Goal: Information Seeking & Learning: Learn about a topic

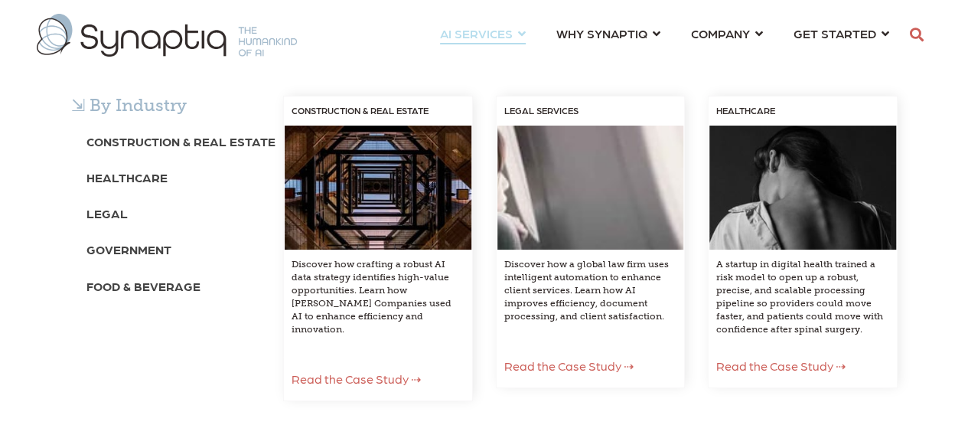
click at [483, 29] on span "AI SERVICES ⇲ By Industry Construction & Real Estate Healthcare Legal Governmen…" at bounding box center [476, 33] width 73 height 21
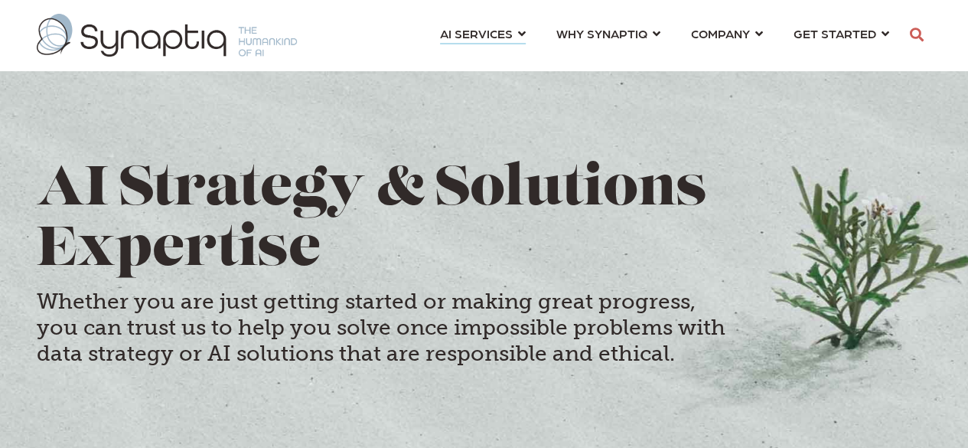
scroll to position [0, 6]
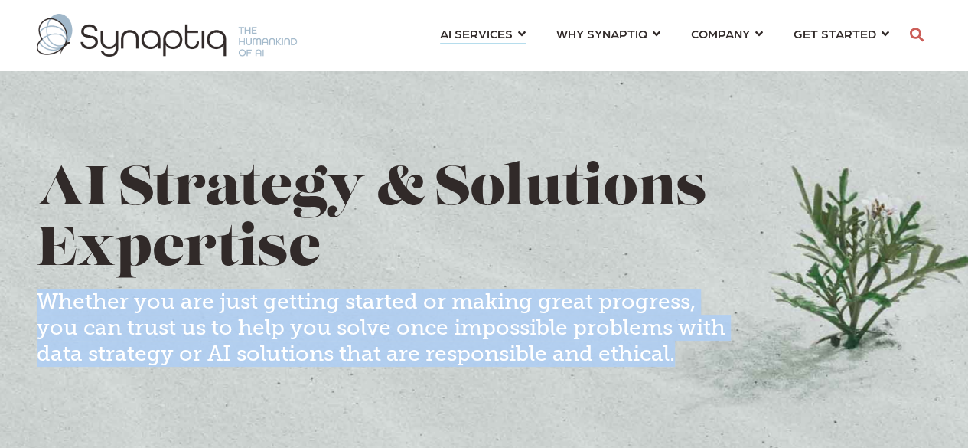
drag, startPoint x: 35, startPoint y: 301, endPoint x: 755, endPoint y: 344, distance: 721.1
click at [755, 344] on div "AI Strategy & Solutions Expertise Whether you are just getting started or makin…" at bounding box center [484, 300] width 918 height 278
click at [559, 337] on h4 "Whether you are just getting started or making great progress, you can trust us…" at bounding box center [381, 326] width 689 height 77
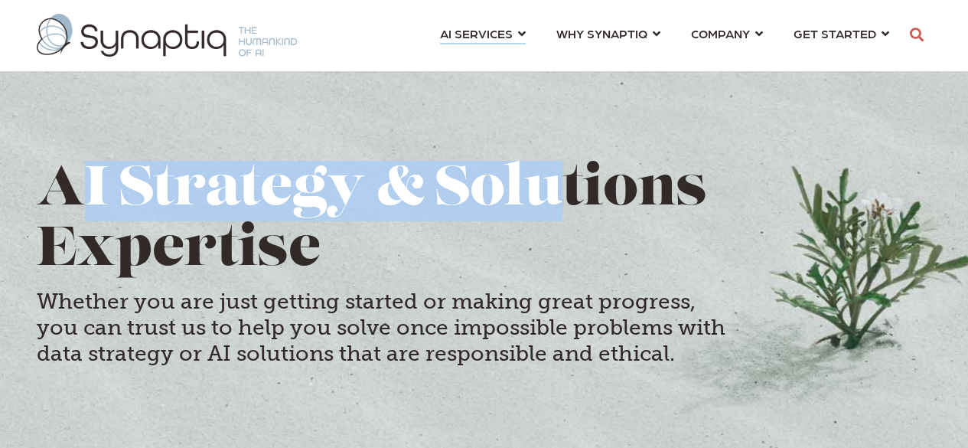
drag, startPoint x: 66, startPoint y: 187, endPoint x: 612, endPoint y: 194, distance: 546.3
click at [608, 187] on h1 "AI Strategy & Solutions Expertise" at bounding box center [484, 221] width 895 height 121
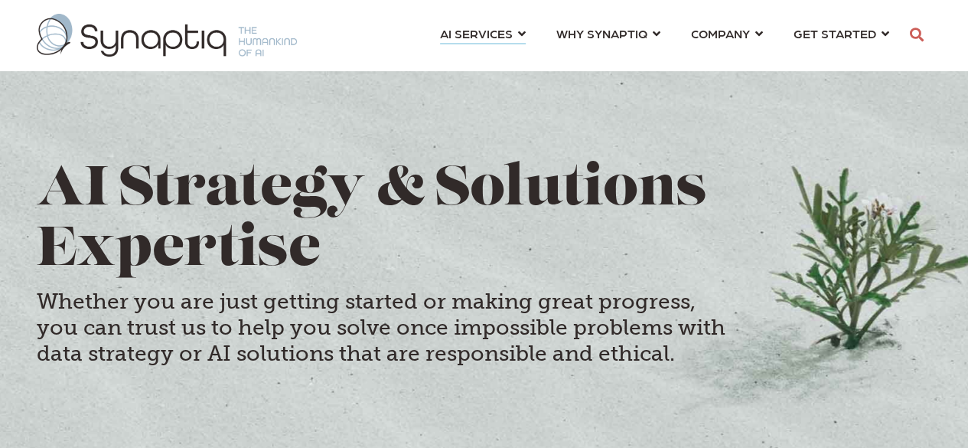
click at [617, 252] on h1 "AI Strategy & Solutions Expertise" at bounding box center [484, 221] width 895 height 121
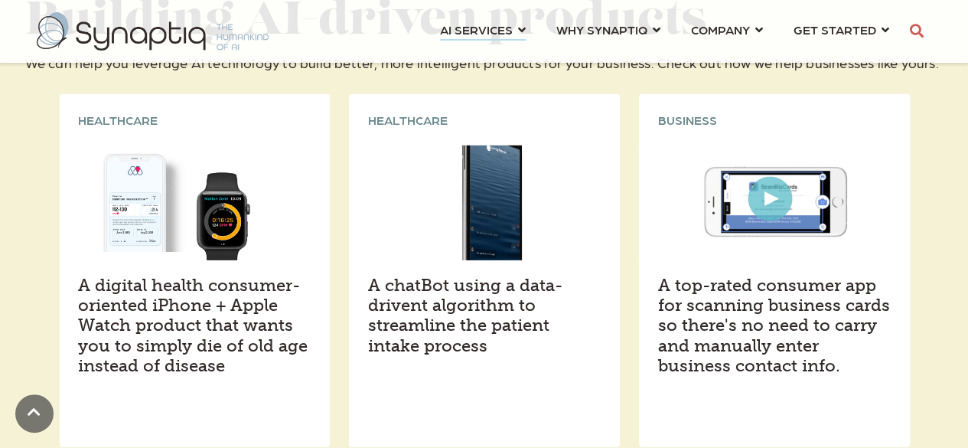
scroll to position [2219, 0]
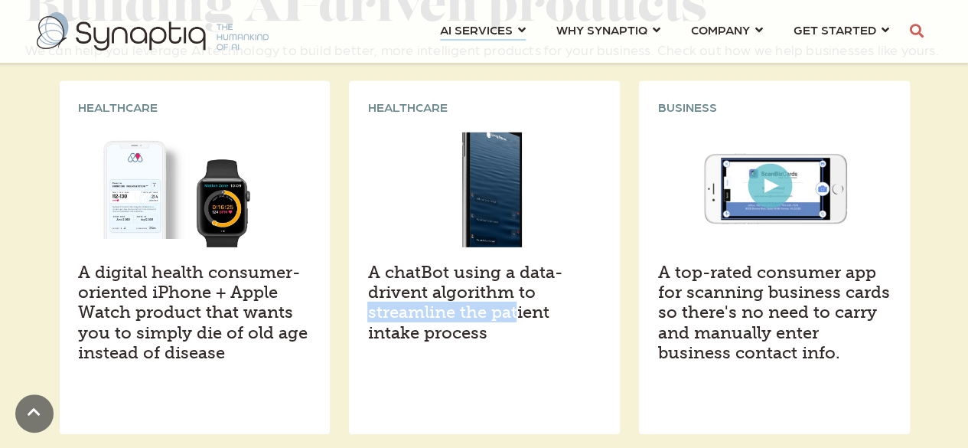
drag, startPoint x: 379, startPoint y: 245, endPoint x: 575, endPoint y: 239, distance: 196.7
click at [575, 262] on h4 "A chatBot using a data-drivent algorithm to streamline the patient intake proce…" at bounding box center [484, 302] width 234 height 81
click at [471, 282] on h4 "A chatBot using a data-drivent algorithm to streamline the patient intake proce…" at bounding box center [484, 302] width 234 height 81
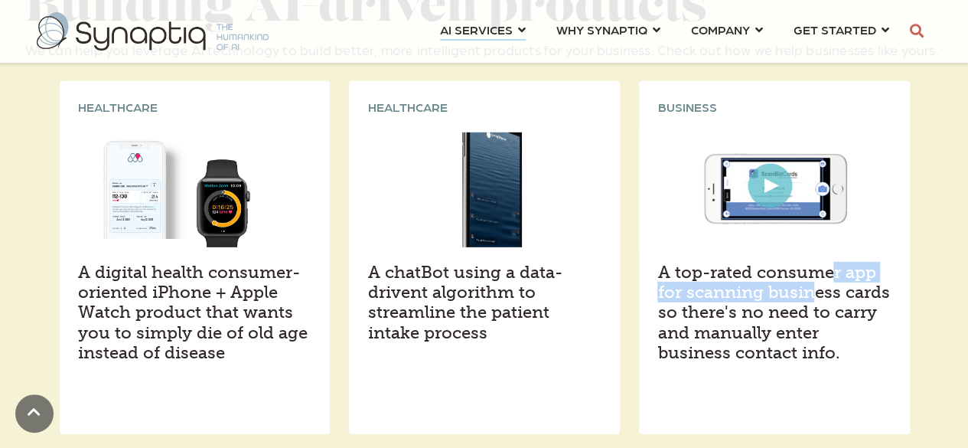
drag, startPoint x: 652, startPoint y: 216, endPoint x: 897, endPoint y: 216, distance: 244.8
click at [895, 247] on div "A top-rated consumer app for scanning business cards so there's no need to carr…" at bounding box center [774, 320] width 271 height 146
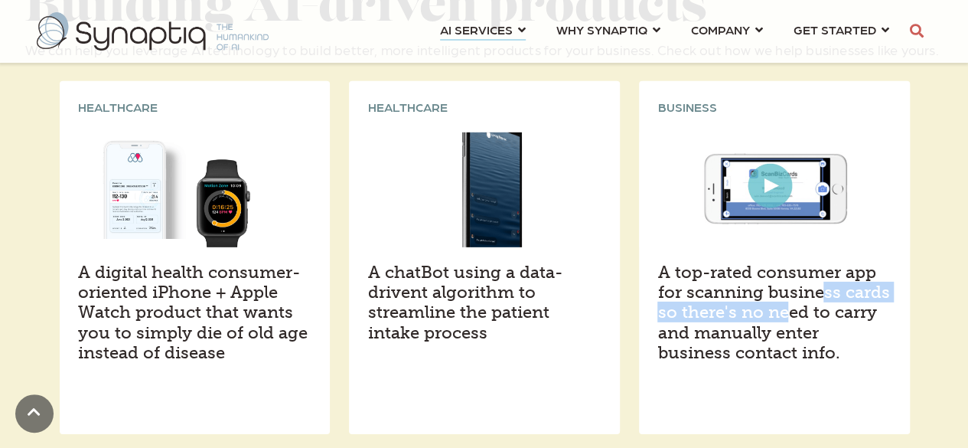
drag, startPoint x: 661, startPoint y: 242, endPoint x: 874, endPoint y: 242, distance: 212.7
click at [874, 247] on div "A top-rated consumer app for scanning business cards so there's no need to carr…" at bounding box center [774, 320] width 271 height 146
click at [849, 296] on h4 "A top-rated consumer app for scanning business cards so there's no need to carr…" at bounding box center [774, 312] width 234 height 101
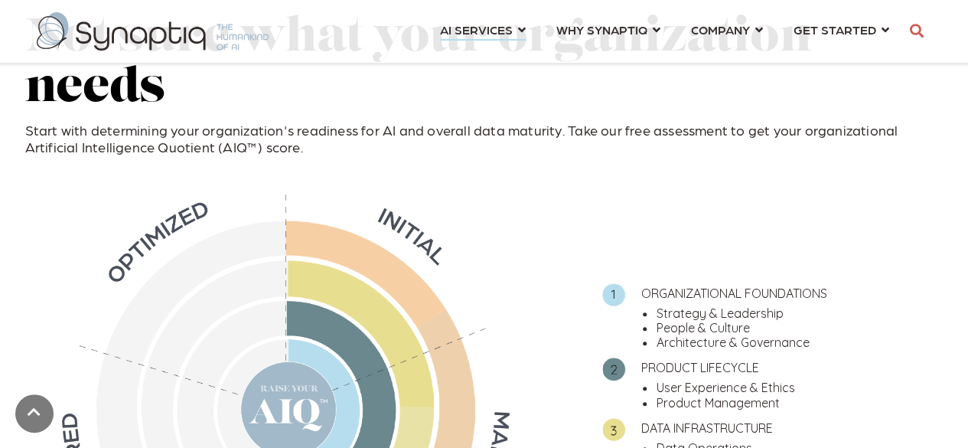
scroll to position [3290, 0]
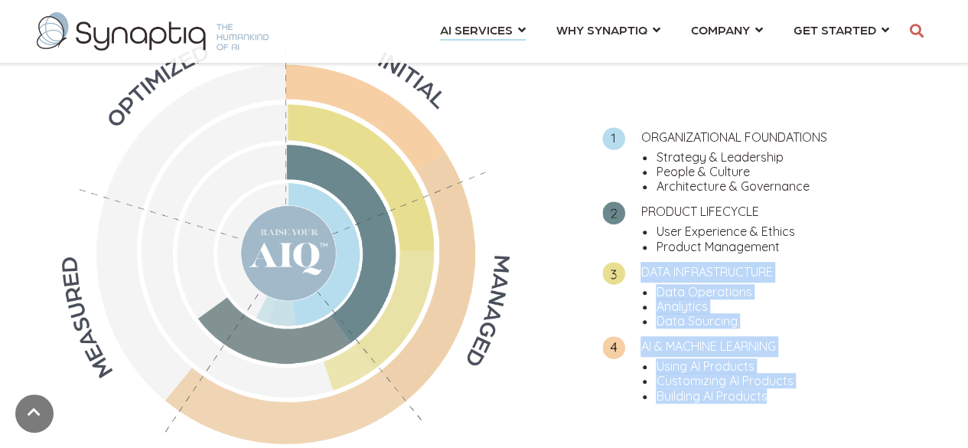
drag, startPoint x: 660, startPoint y: 221, endPoint x: 799, endPoint y: 360, distance: 196.4
click at [799, 360] on div "ORGANIZATIONAL FOUNDATIONS Strategy & Leadership People & Culture Architecture …" at bounding box center [756, 261] width 371 height 325
click at [799, 363] on div "ORGANIZATIONAL FOUNDATIONS Strategy & Leadership People & Culture Architecture …" at bounding box center [756, 261] width 371 height 325
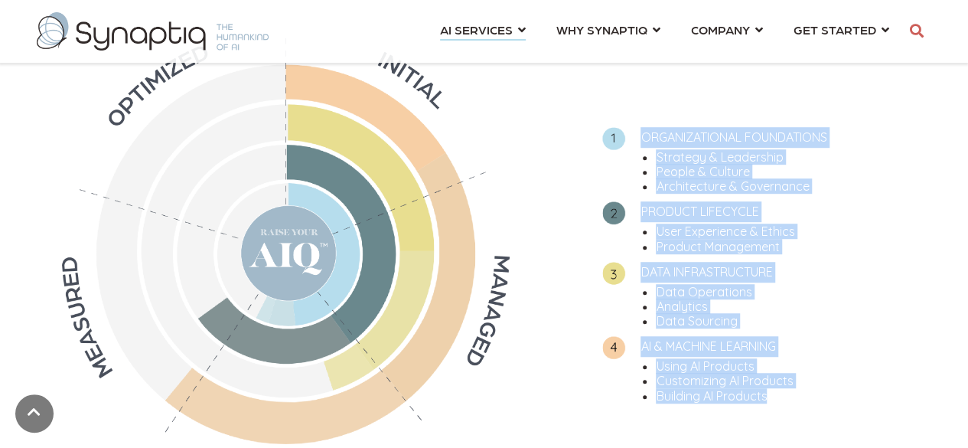
drag, startPoint x: 760, startPoint y: 266, endPoint x: 646, endPoint y: 82, distance: 217.2
click at [646, 119] on ul "ORGANIZATIONAL FOUNDATIONS Strategy & Leadership People & Culture Architecture …" at bounding box center [756, 261] width 371 height 284
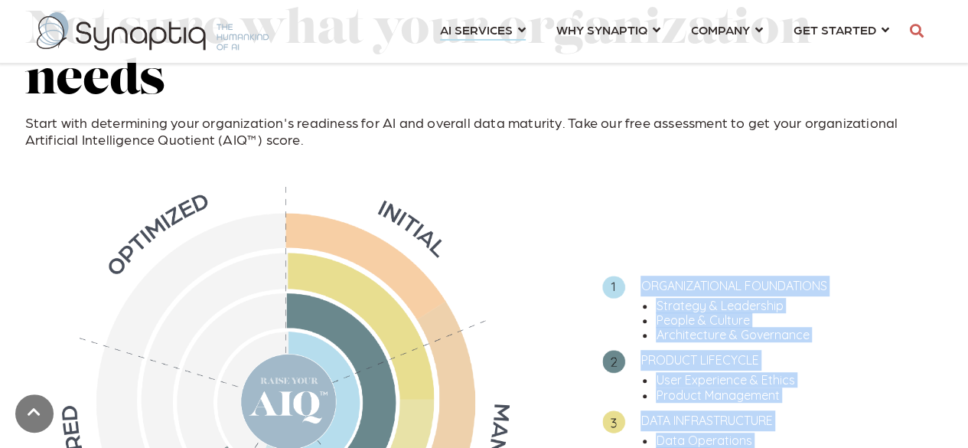
scroll to position [3137, 0]
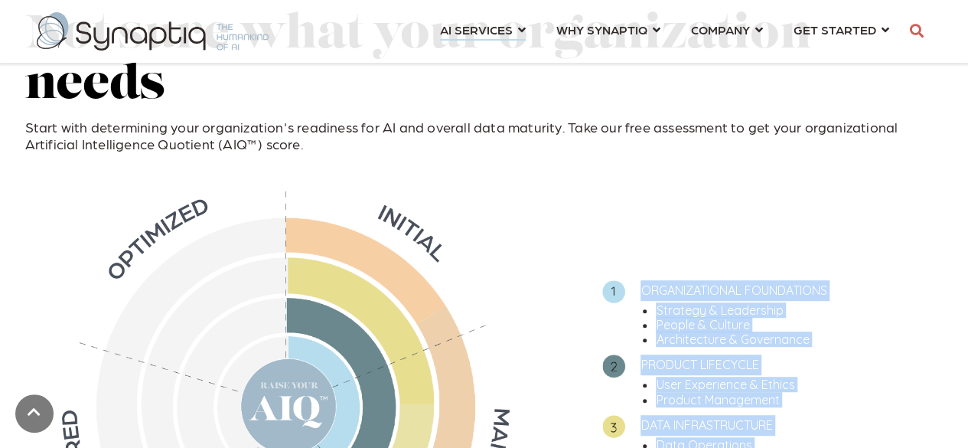
click at [679, 194] on div "ORGANIZATIONAL FOUNDATIONS Strategy & Leadership People & Culture Architecture …" at bounding box center [756, 413] width 371 height 459
drag, startPoint x: 645, startPoint y: 234, endPoint x: 795, endPoint y: 425, distance: 242.4
click at [794, 425] on ul "ORGANIZATIONAL FOUNDATIONS Strategy & Leadership People & Culture Architecture …" at bounding box center [756, 414] width 371 height 284
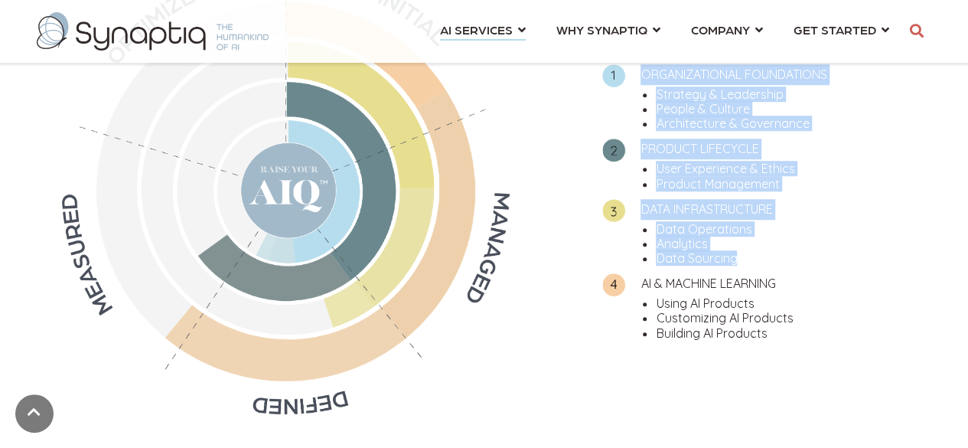
scroll to position [3366, 0]
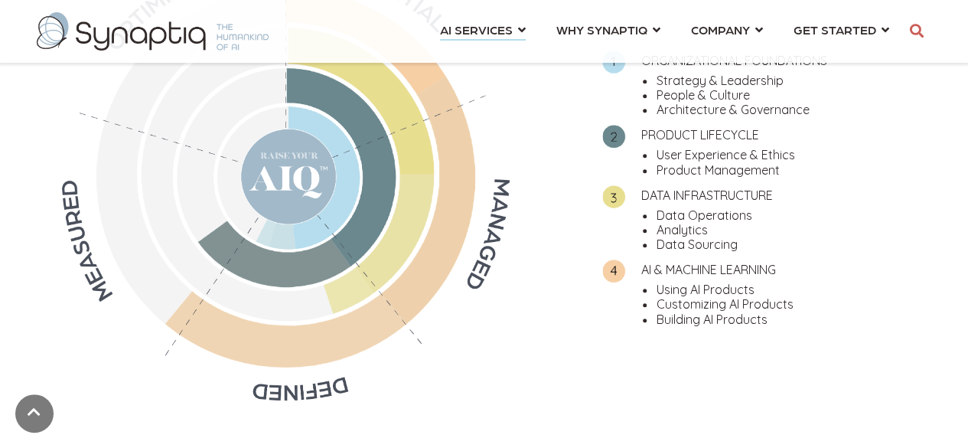
click at [815, 312] on li "Building AI Products" at bounding box center [799, 319] width 287 height 15
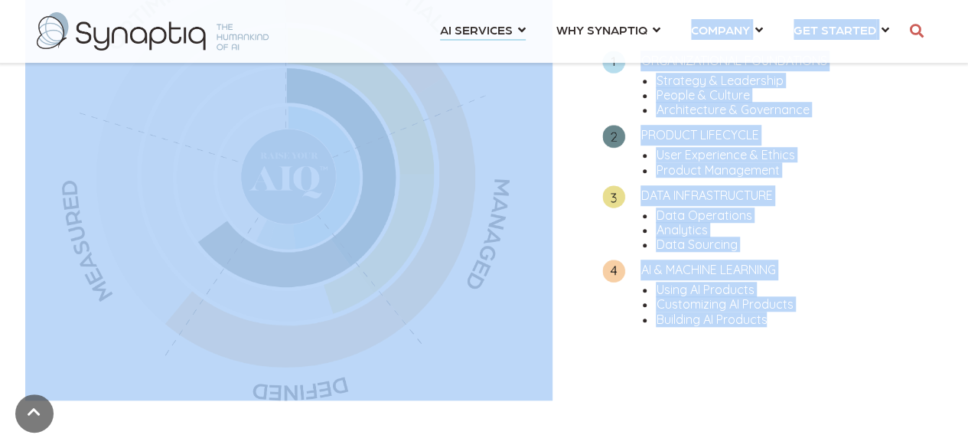
drag, startPoint x: 815, startPoint y: 272, endPoint x: 640, endPoint y: 52, distance: 281.4
click at [740, 282] on li "Using AI Products" at bounding box center [799, 289] width 287 height 15
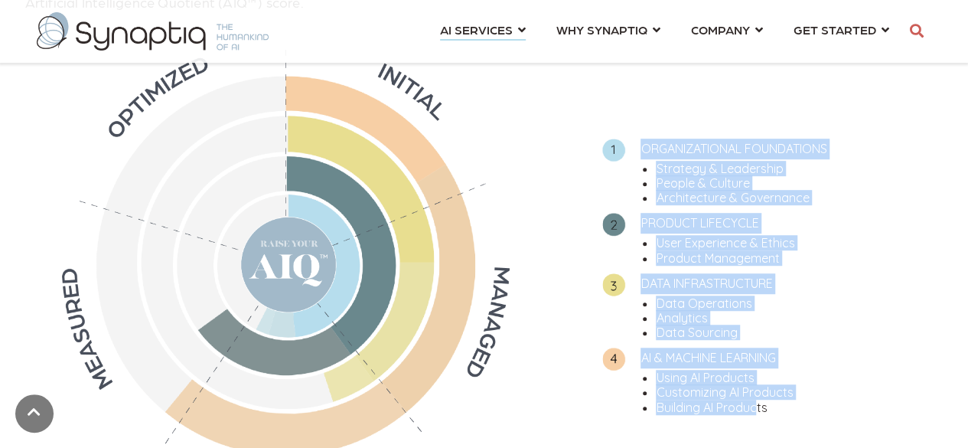
scroll to position [3288, 0]
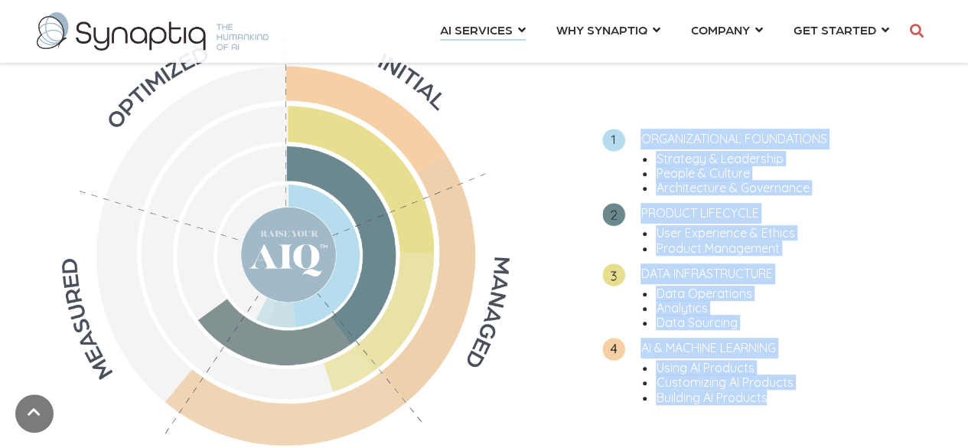
drag, startPoint x: 646, startPoint y: 158, endPoint x: 796, endPoint y: 341, distance: 236.5
click at [796, 341] on ul "ORGANIZATIONAL FOUNDATIONS Strategy & Leadership People & Culture Architecture …" at bounding box center [756, 263] width 371 height 284
click at [796, 364] on div "ORGANIZATIONAL FOUNDATIONS Strategy & Leadership People & Culture Architecture …" at bounding box center [756, 262] width 371 height 325
drag, startPoint x: 809, startPoint y: 356, endPoint x: 641, endPoint y: 91, distance: 313.3
click at [641, 100] on div "ORGANIZATIONAL FOUNDATIONS Strategy & Leadership People & Culture Architecture …" at bounding box center [756, 262] width 371 height 325
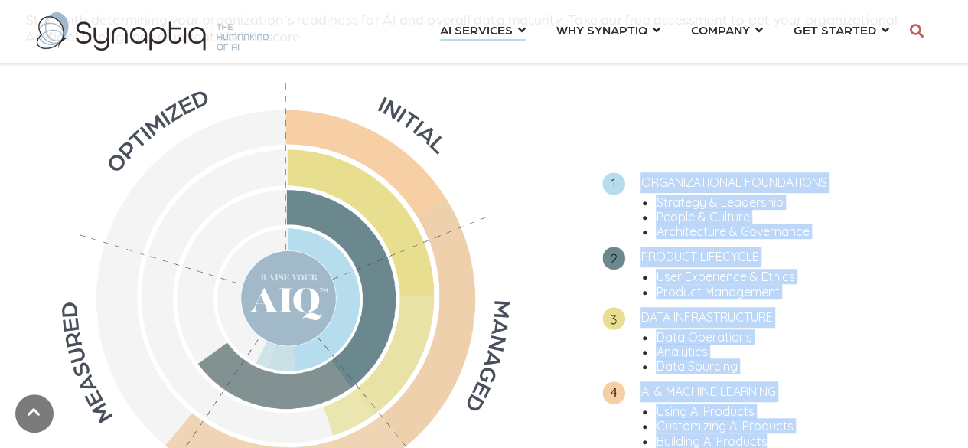
scroll to position [3211, 0]
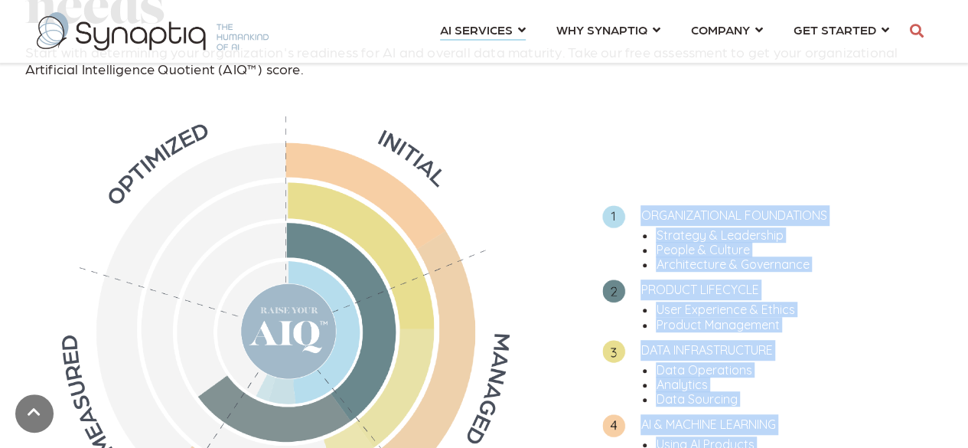
click at [693, 257] on li "Architecture & Governance" at bounding box center [799, 264] width 287 height 15
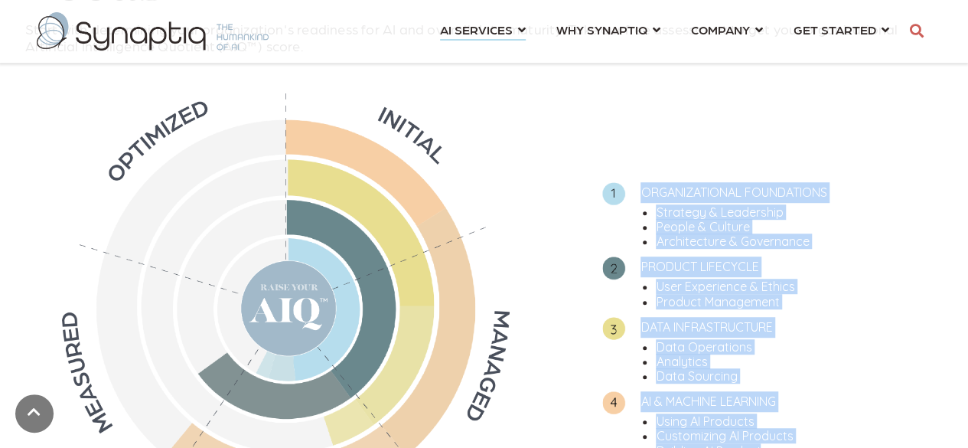
scroll to position [3274, 0]
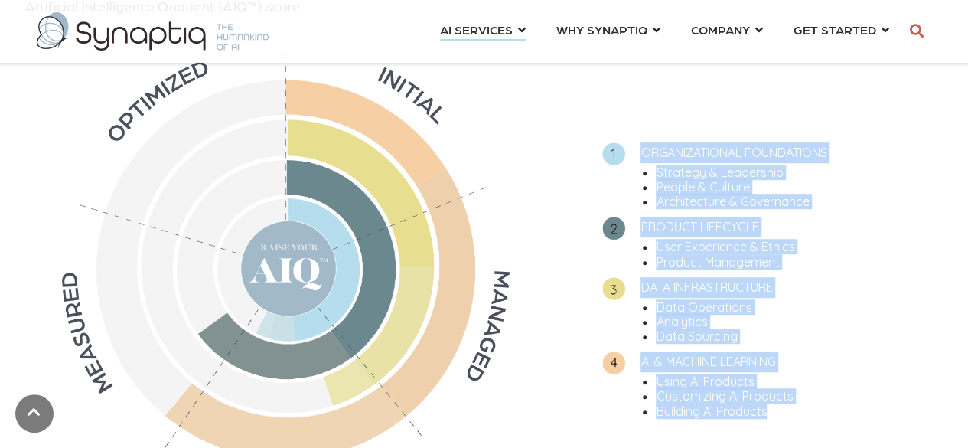
drag, startPoint x: 646, startPoint y: 162, endPoint x: 783, endPoint y: 370, distance: 249.1
click at [783, 370] on div "ORGANIZATIONAL FOUNDATIONS Strategy & Leadership People & Culture Architecture …" at bounding box center [756, 276] width 371 height 325
click at [797, 392] on div "ORGANIZATIONAL FOUNDATIONS Strategy & Leadership People & Culture Architecture …" at bounding box center [756, 276] width 371 height 459
drag, startPoint x: 751, startPoint y: 330, endPoint x: 641, endPoint y: 100, distance: 255.3
click at [641, 135] on ul "ORGANIZATIONAL FOUNDATIONS Strategy & Leadership People & Culture Architecture …" at bounding box center [756, 277] width 371 height 284
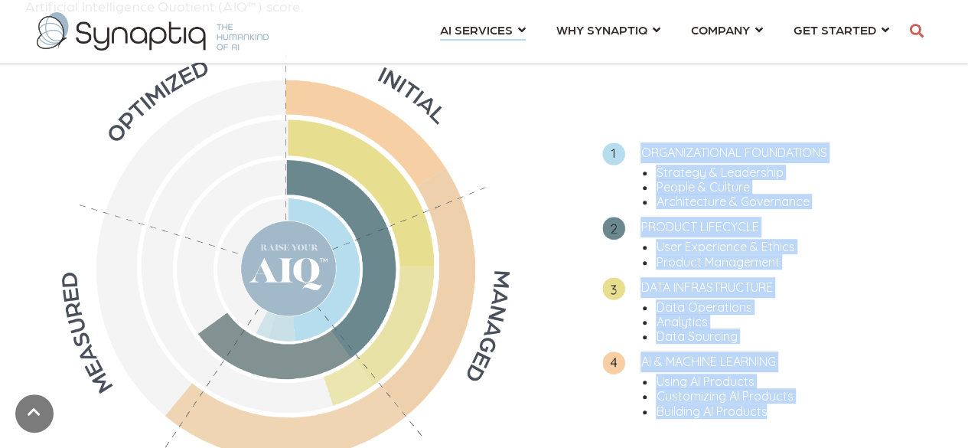
click at [945, 239] on div "Not sure what your organization needs Start with determining your organization'…" at bounding box center [484, 231] width 968 height 779
